Goal: Task Accomplishment & Management: Use online tool/utility

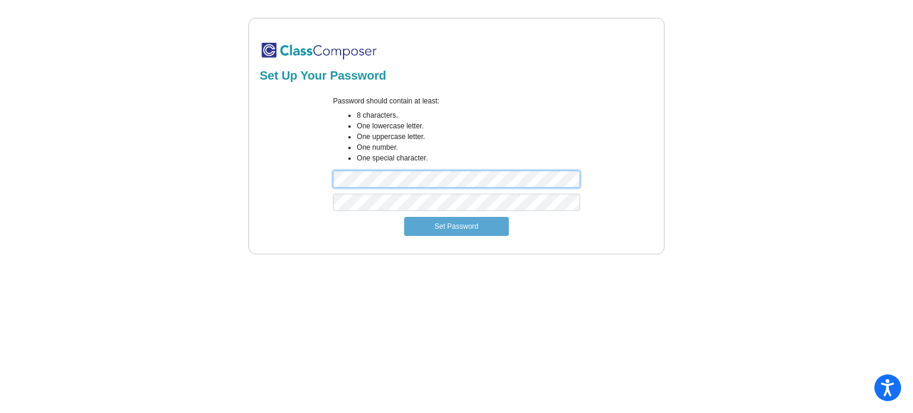
click at [321, 175] on div "Password should contain at least: 8 characters. One lowercase letter. One upper…" at bounding box center [456, 145] width 397 height 98
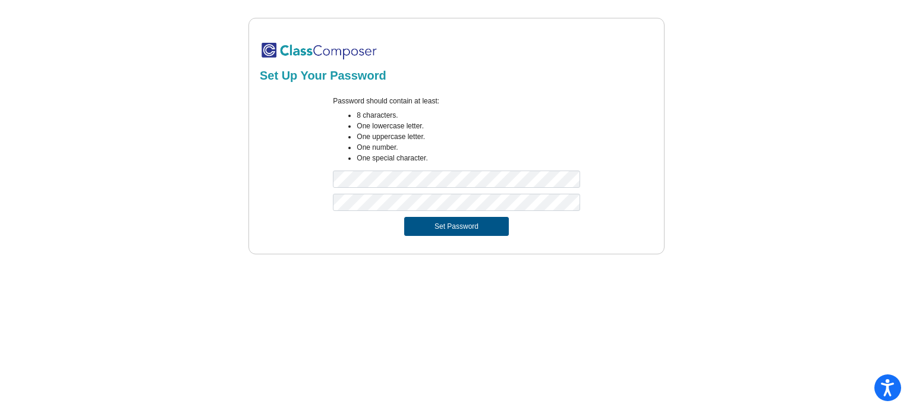
click at [471, 232] on button "Set Password" at bounding box center [456, 226] width 105 height 19
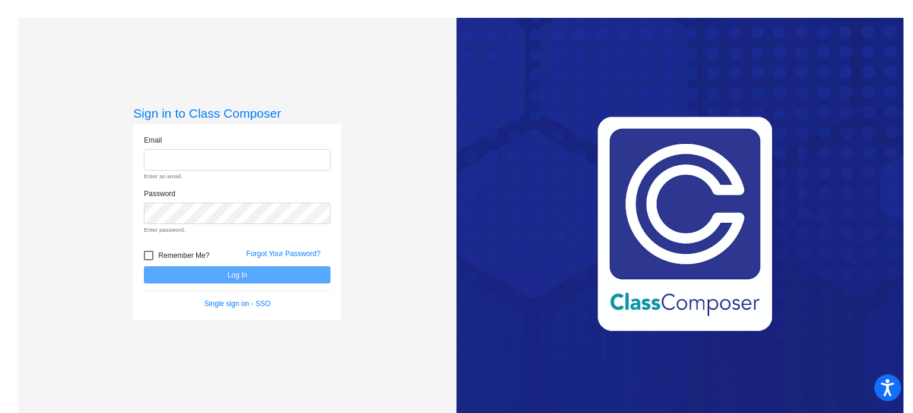
click at [171, 156] on input "email" at bounding box center [237, 160] width 187 height 22
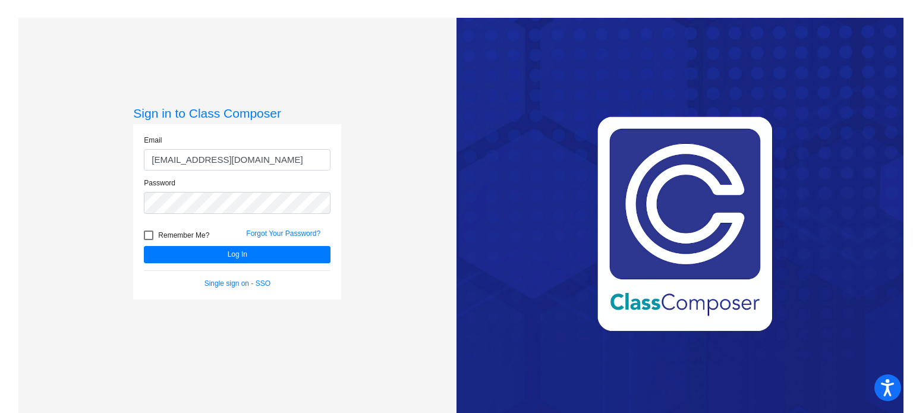
type input "[EMAIL_ADDRESS][DOMAIN_NAME]"
click at [149, 235] on div at bounding box center [149, 236] width 10 height 10
click at [149, 240] on input "Remember Me?" at bounding box center [148, 240] width 1 height 1
checkbox input "true"
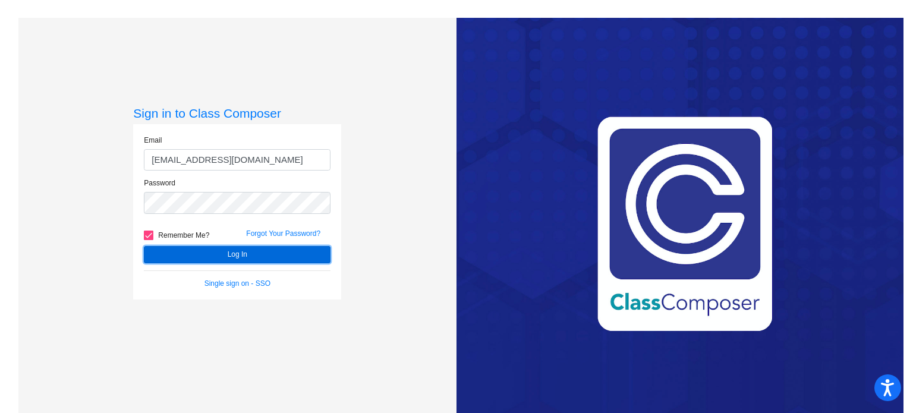
click at [210, 257] on button "Log In" at bounding box center [237, 254] width 187 height 17
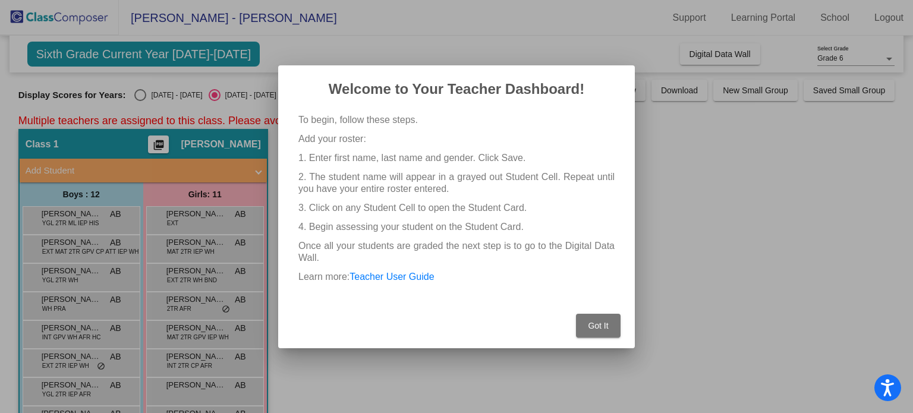
click at [599, 325] on span "Got It" at bounding box center [598, 326] width 20 height 10
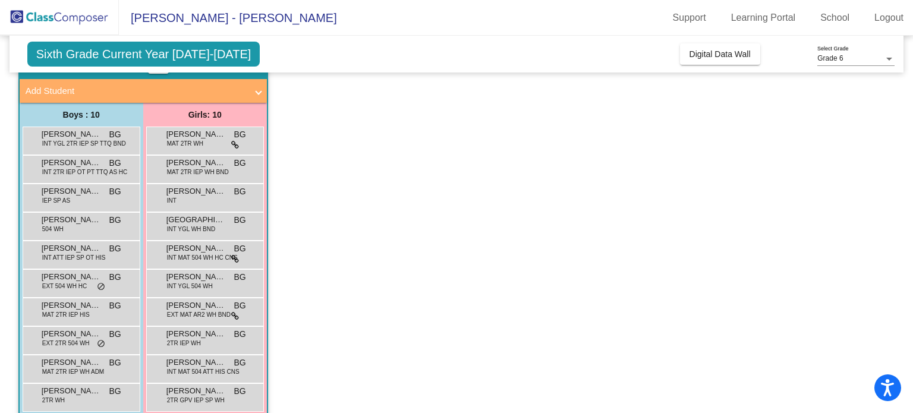
scroll to position [996, 0]
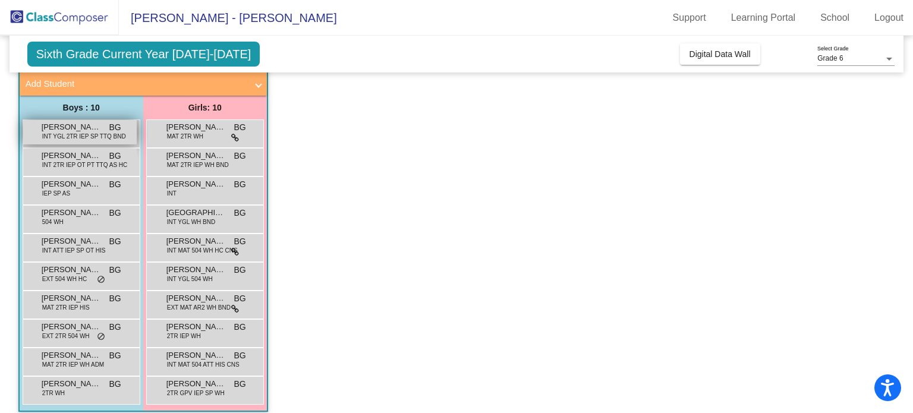
click at [72, 132] on span "INT YGL 2TR IEP SP TTQ BND" at bounding box center [84, 136] width 84 height 9
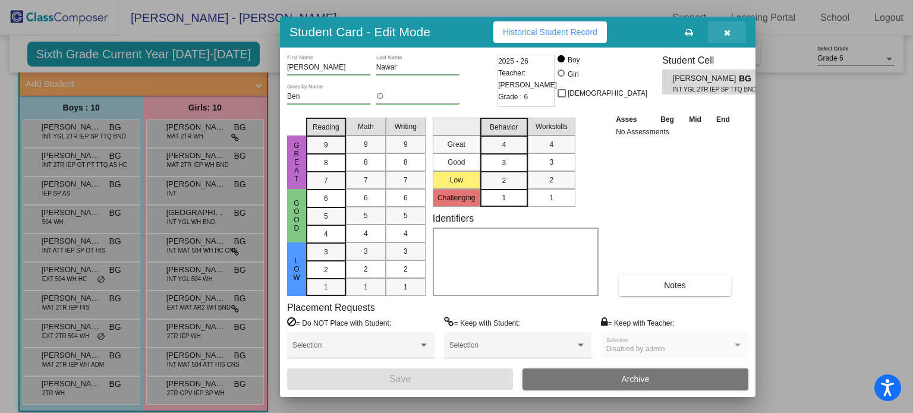
click at [729, 33] on icon "button" at bounding box center [727, 33] width 7 height 8
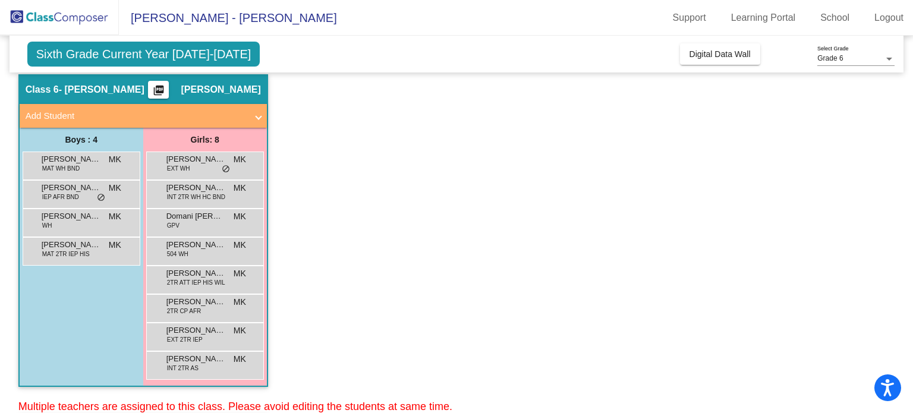
scroll to position [2299, 0]
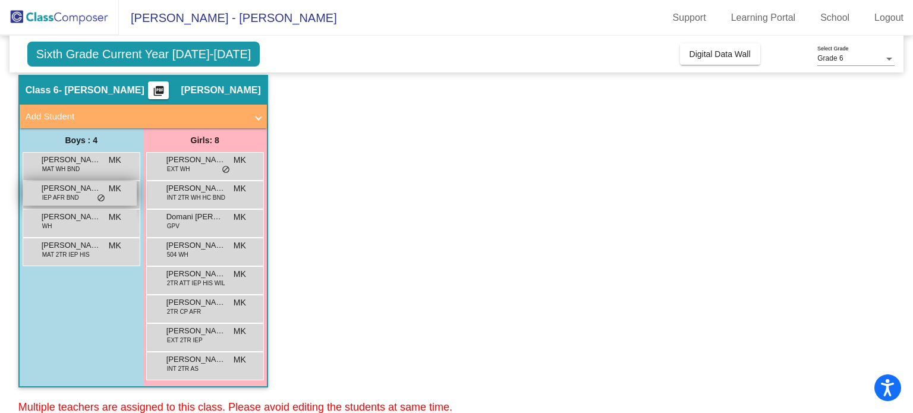
click at [57, 187] on span "[PERSON_NAME]" at bounding box center [71, 188] width 59 height 12
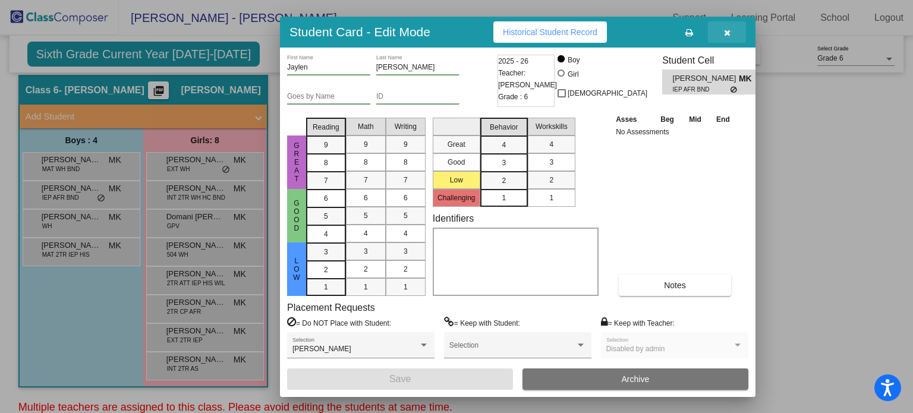
click at [729, 30] on icon "button" at bounding box center [727, 33] width 7 height 8
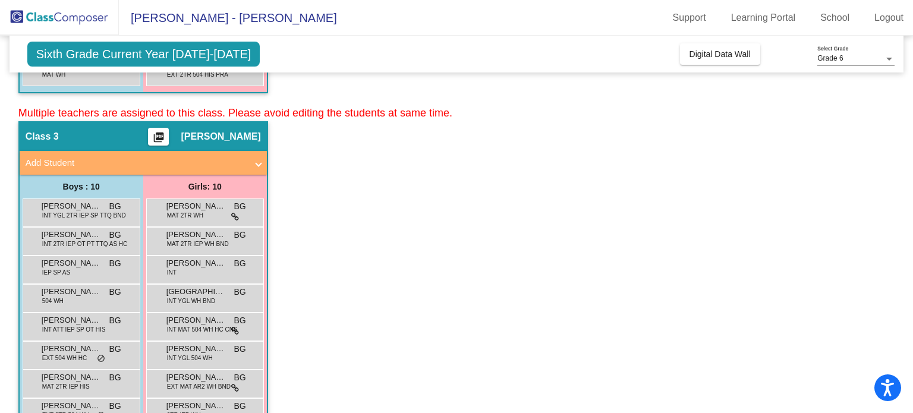
scroll to position [929, 0]
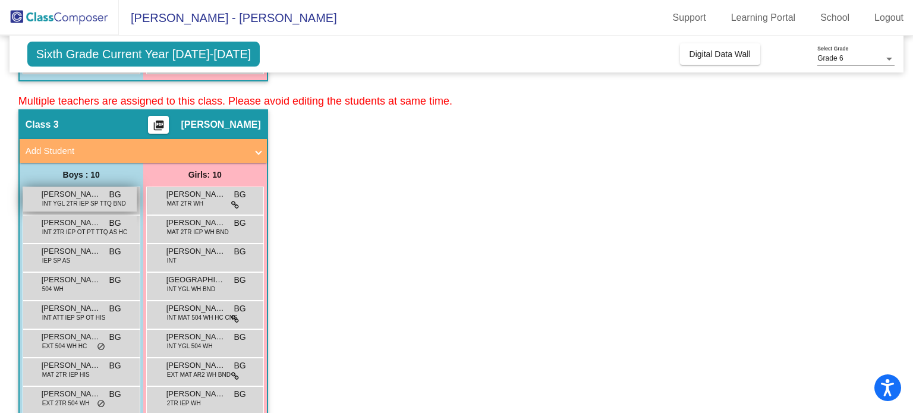
click at [83, 194] on span "[PERSON_NAME]" at bounding box center [71, 194] width 59 height 12
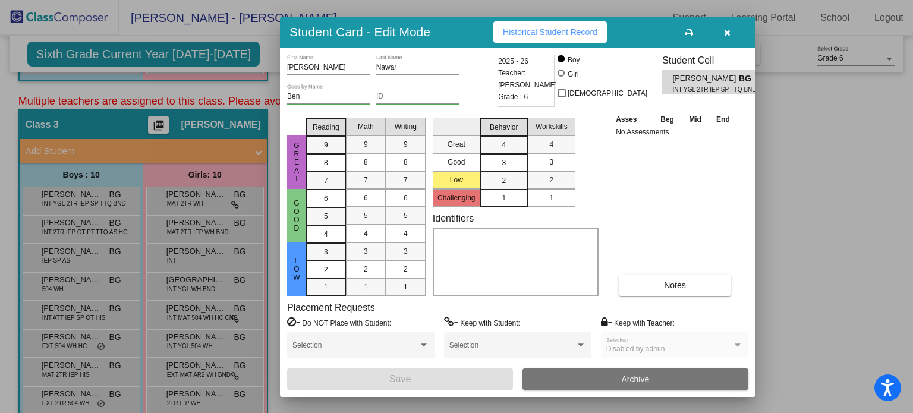
click at [727, 30] on icon "button" at bounding box center [727, 33] width 7 height 8
